Goal: Use online tool/utility: Utilize a website feature to perform a specific function

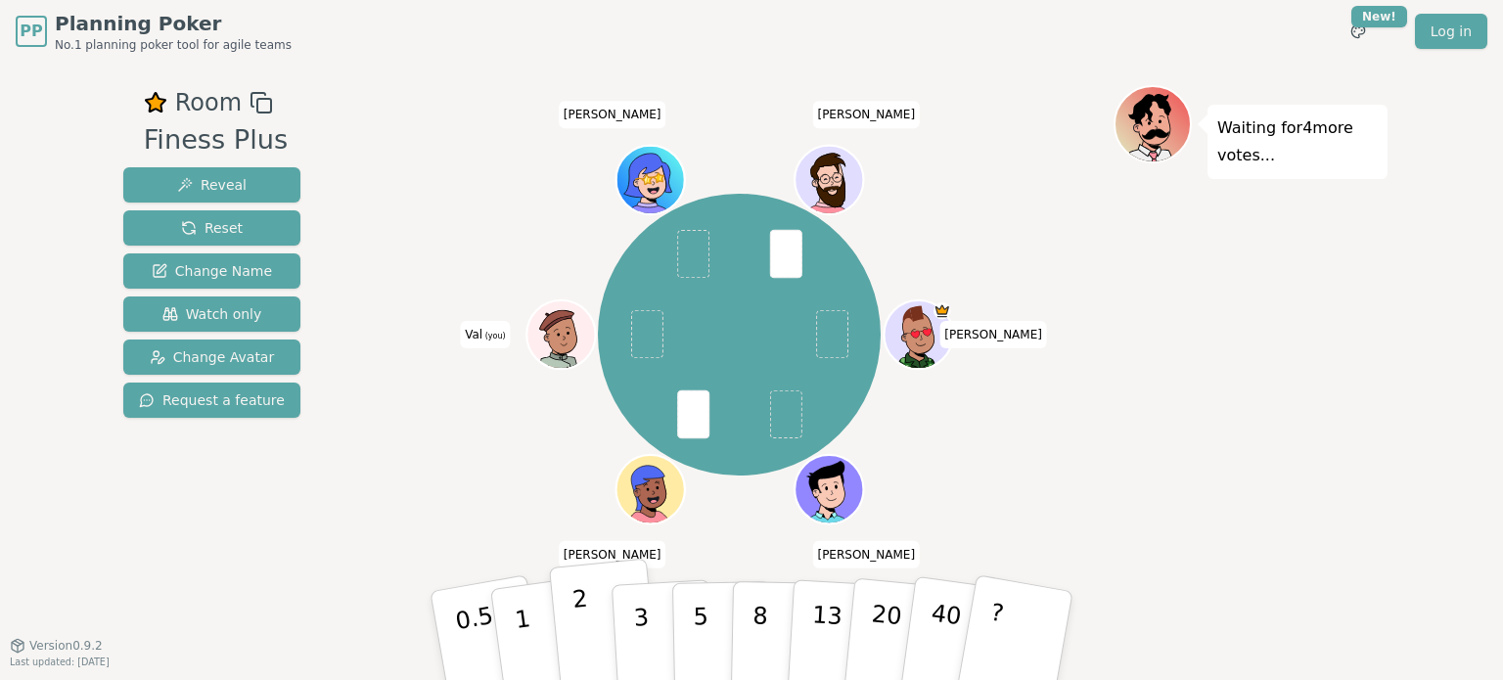
click at [580, 636] on p "2" at bounding box center [583, 638] width 25 height 107
click at [515, 602] on p "1" at bounding box center [525, 638] width 29 height 107
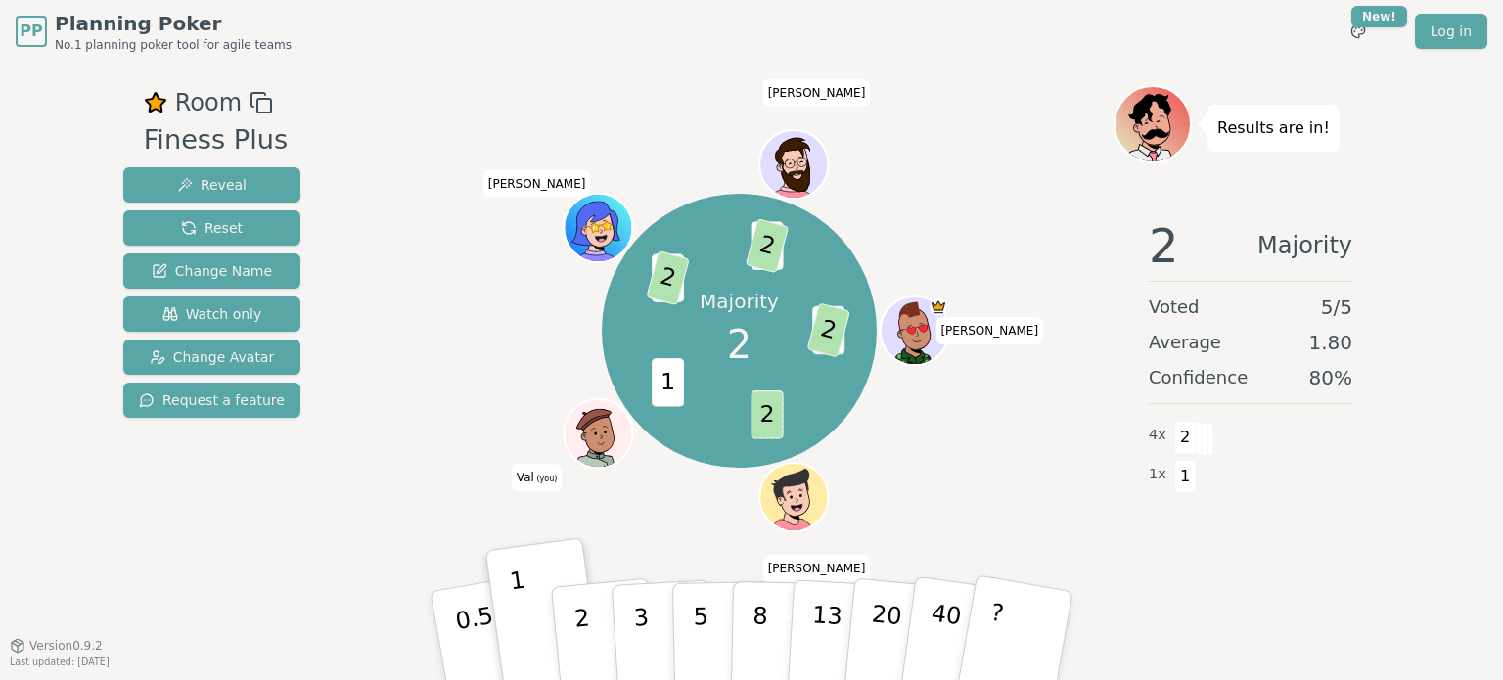
click at [353, 529] on div "Room Finess Plus Reveal Reset Change Name Watch only Change Avatar Request a fe…" at bounding box center [751, 354] width 1272 height 538
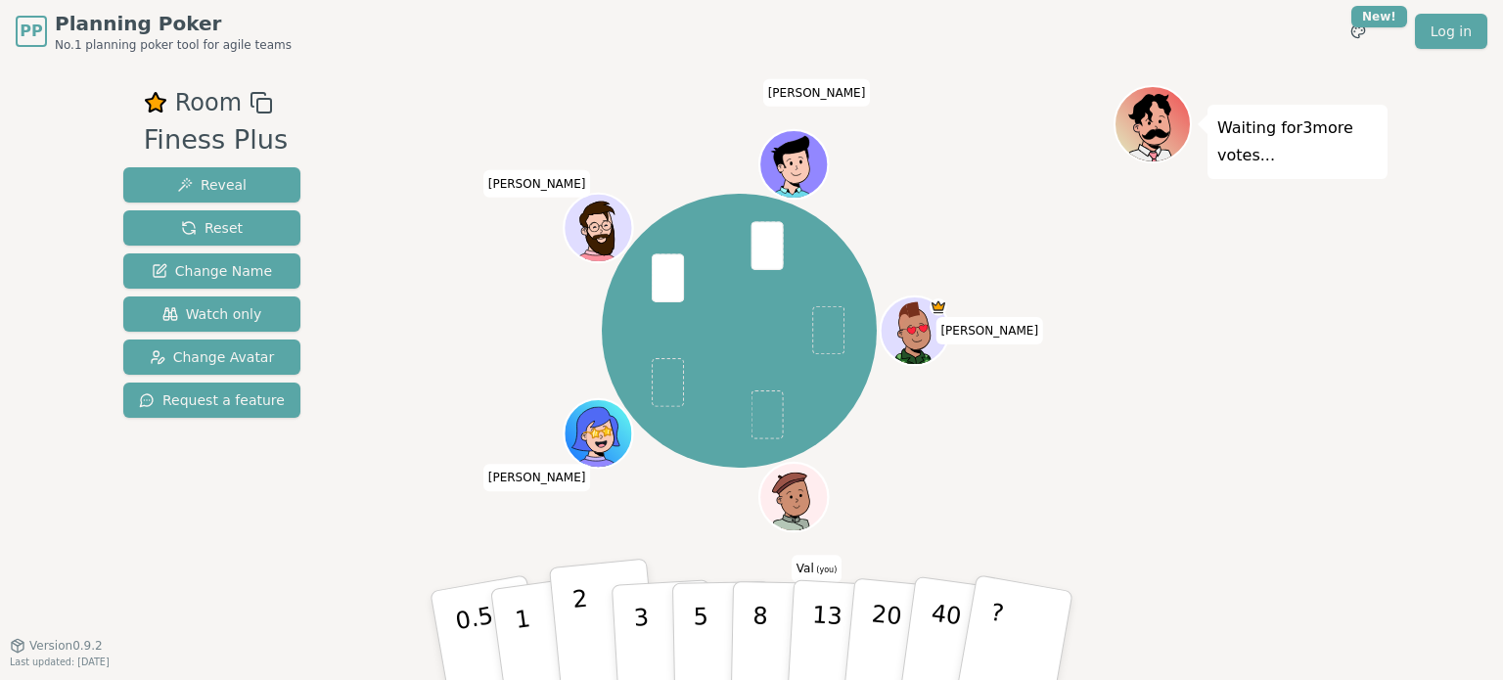
click at [562, 630] on button "2" at bounding box center [605, 637] width 112 height 156
click at [630, 632] on button "3" at bounding box center [663, 636] width 107 height 153
click at [585, 651] on p "2" at bounding box center [583, 638] width 25 height 107
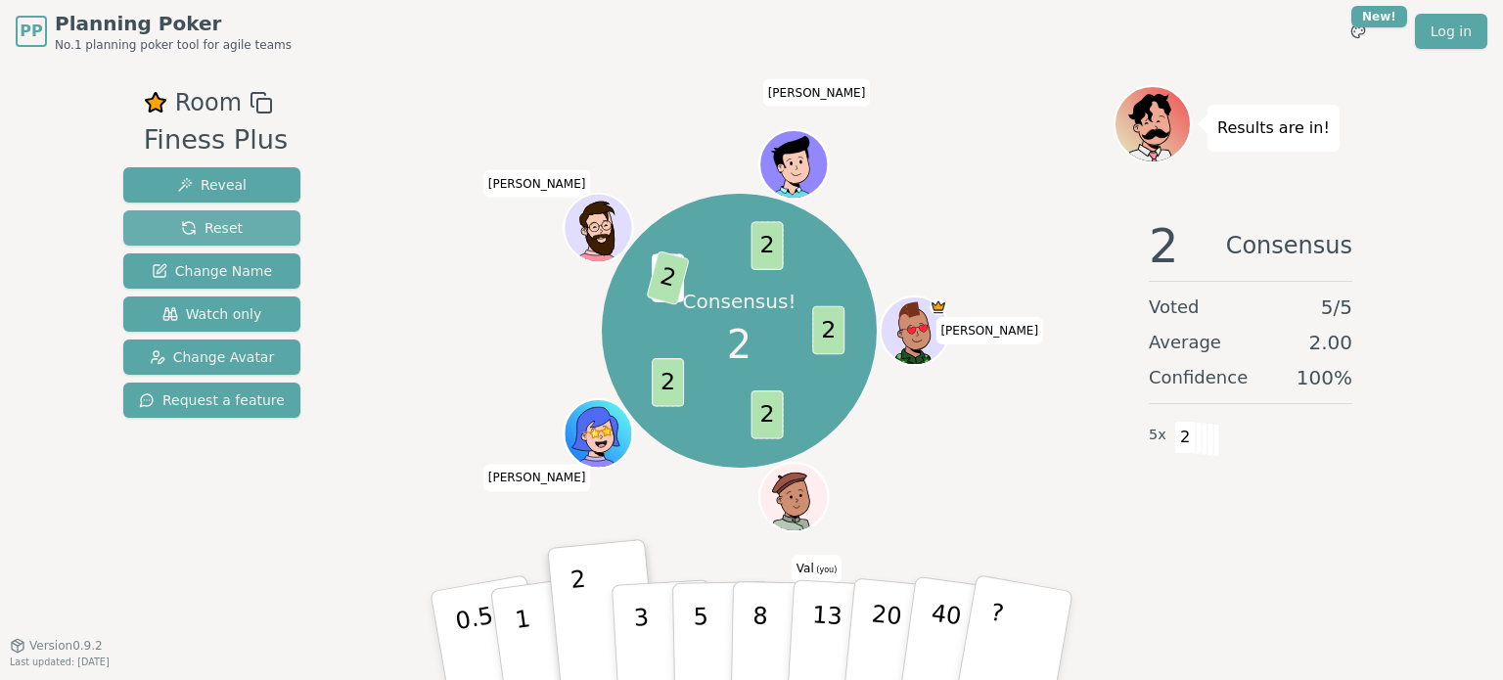
click at [185, 229] on span "Reset" at bounding box center [212, 228] width 62 height 20
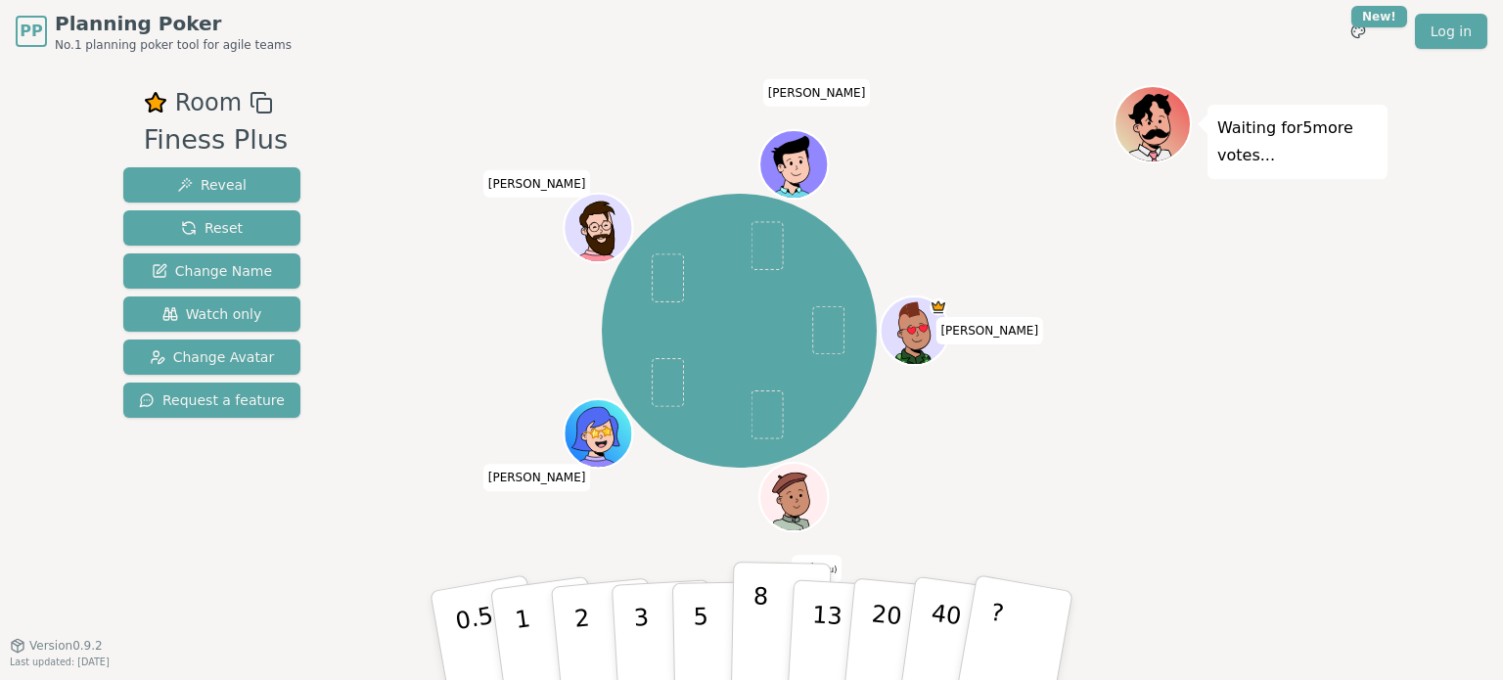
click at [748, 613] on button "8" at bounding box center [781, 636] width 101 height 149
click at [801, 613] on button "13" at bounding box center [840, 636] width 107 height 153
click at [600, 625] on button "2" at bounding box center [605, 637] width 112 height 156
click at [654, 612] on button "3" at bounding box center [663, 636] width 107 height 153
click at [683, 618] on button "5" at bounding box center [722, 636] width 101 height 149
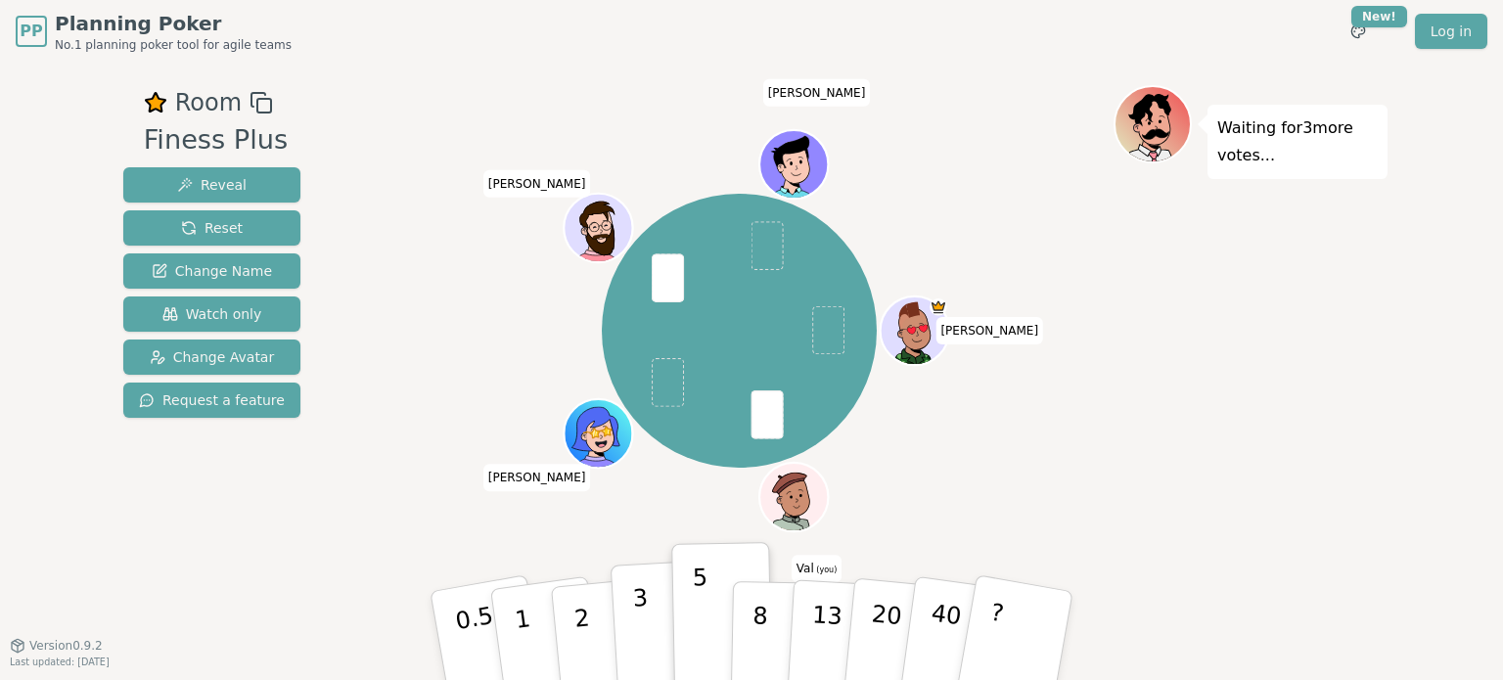
click at [645, 609] on p "3" at bounding box center [643, 637] width 22 height 107
click at [683, 606] on button "5" at bounding box center [722, 636] width 101 height 149
